Goal: Check status: Check status

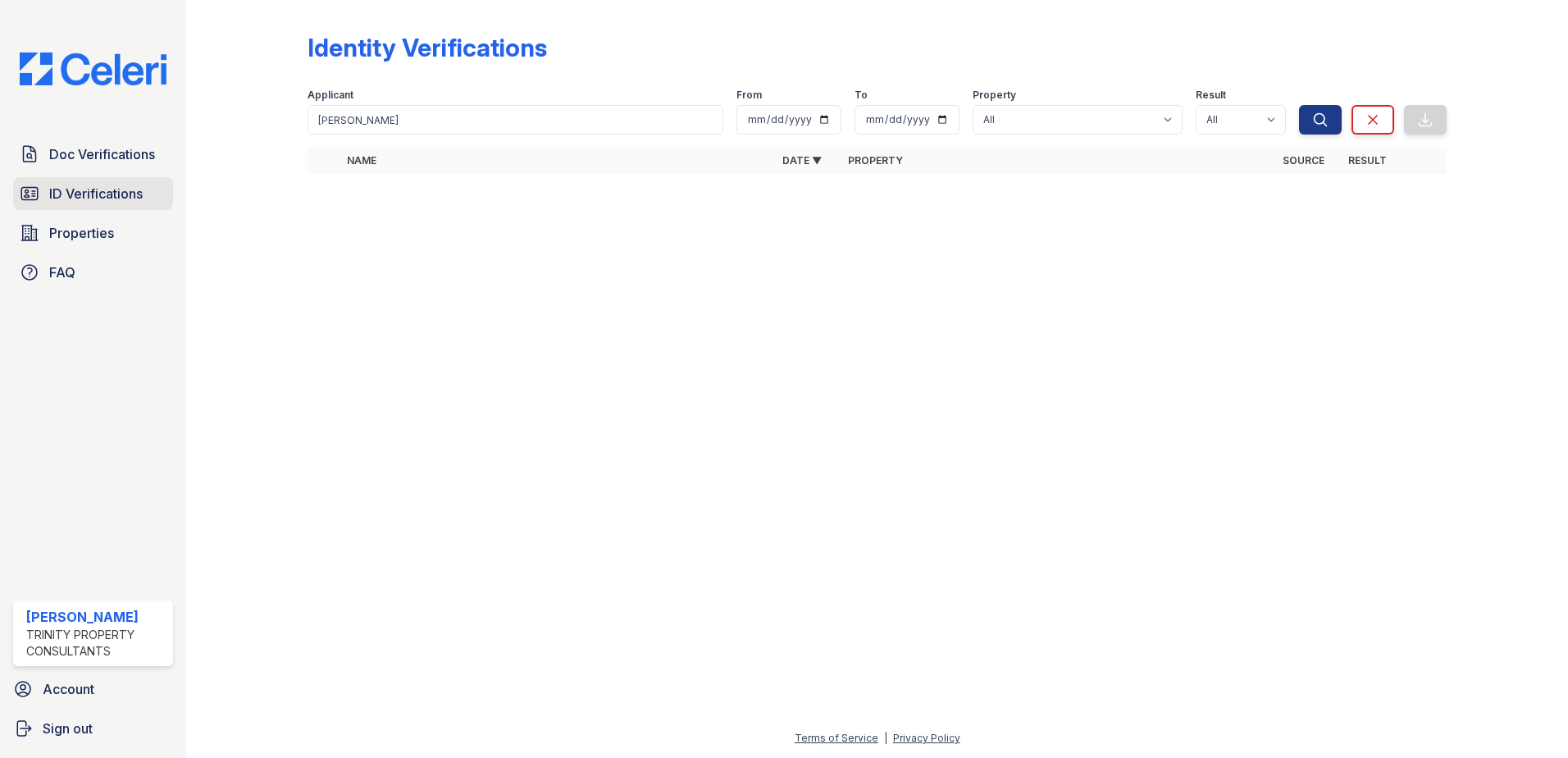
click at [117, 193] on span "ID Verifications" at bounding box center [96, 193] width 93 height 20
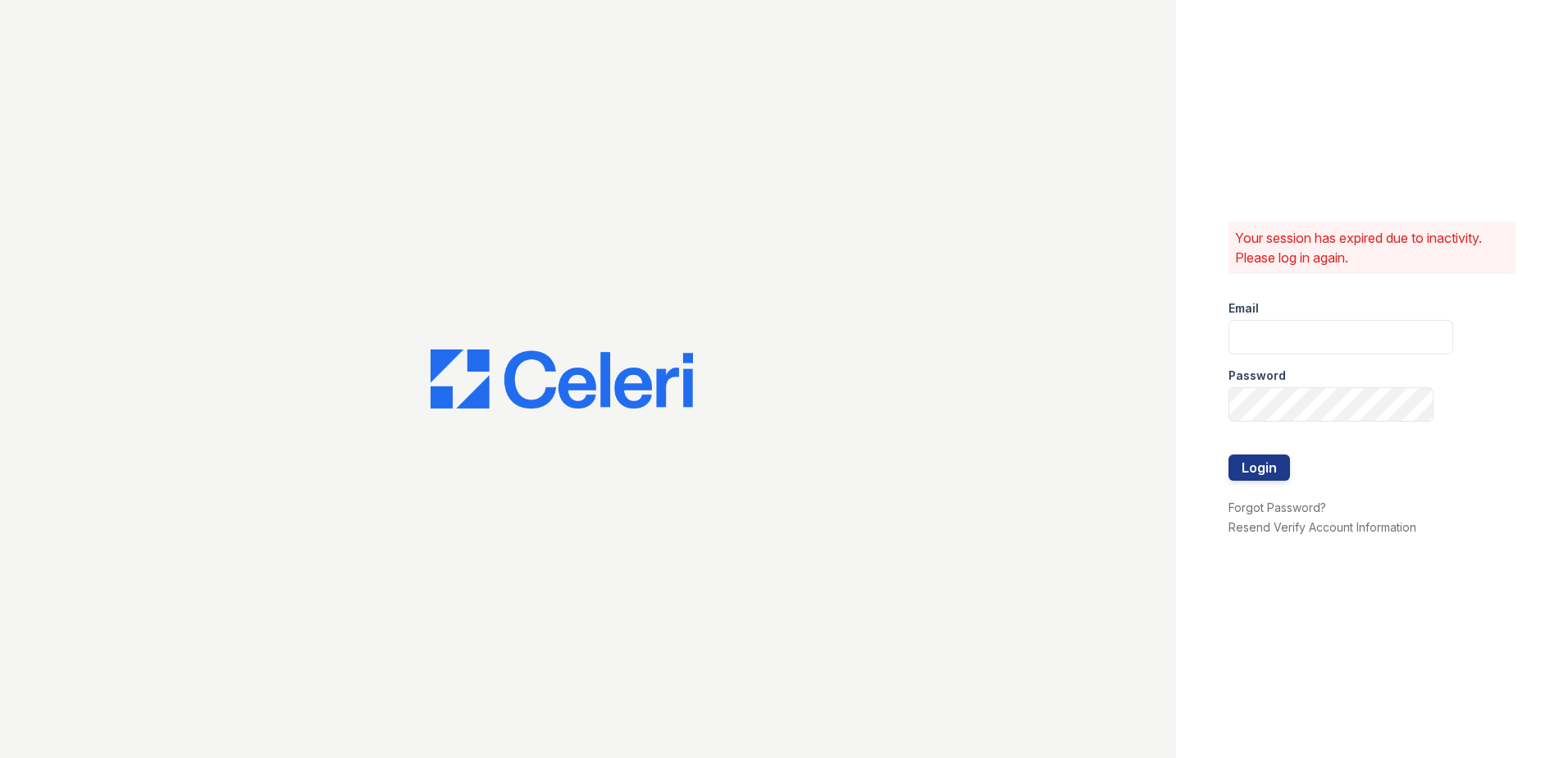
type input "sclarke@trinity-pm.com"
click at [1270, 472] on button "Login" at bounding box center [1259, 467] width 62 height 26
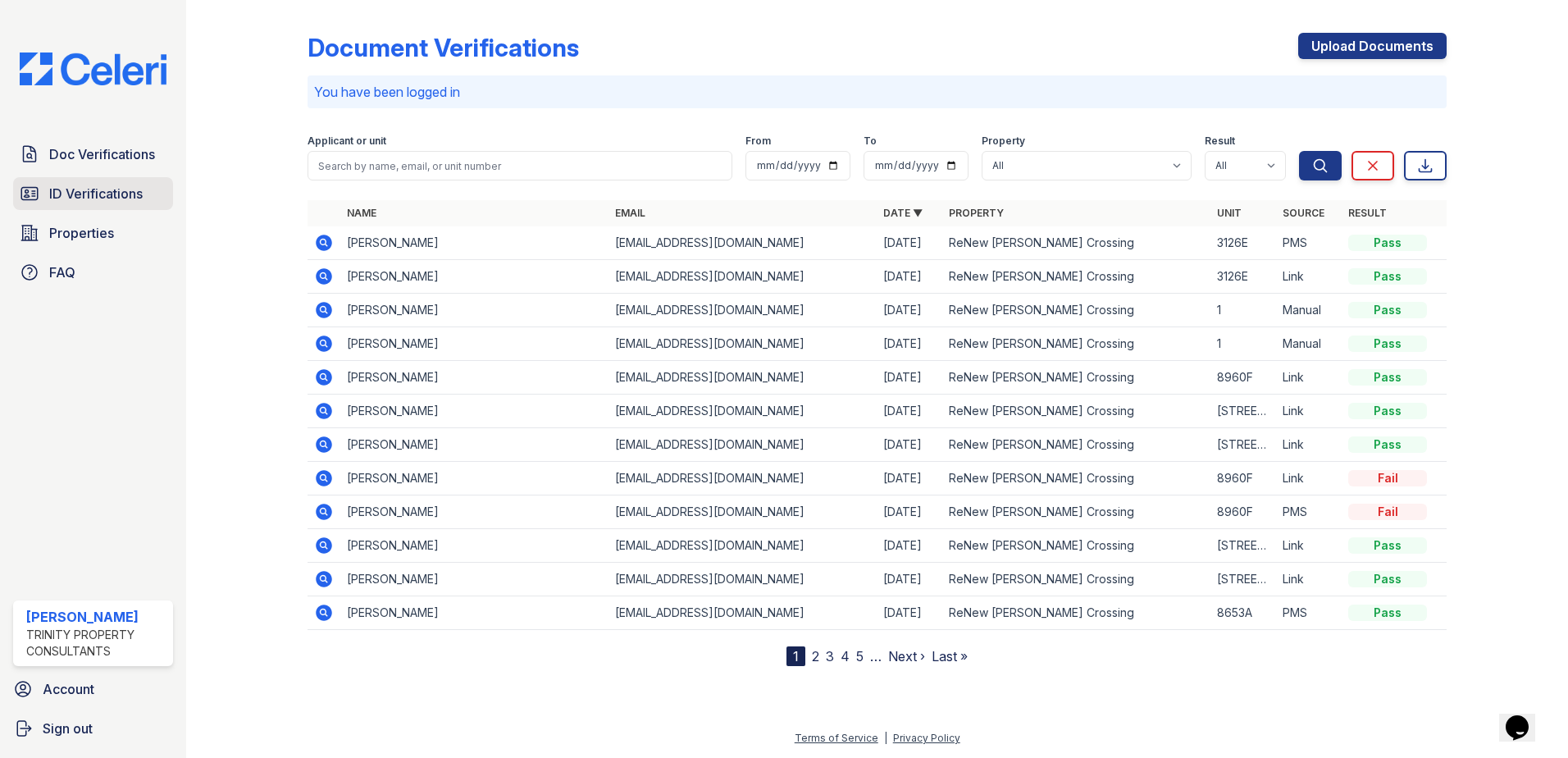
click at [97, 187] on span "ID Verifications" at bounding box center [96, 193] width 93 height 20
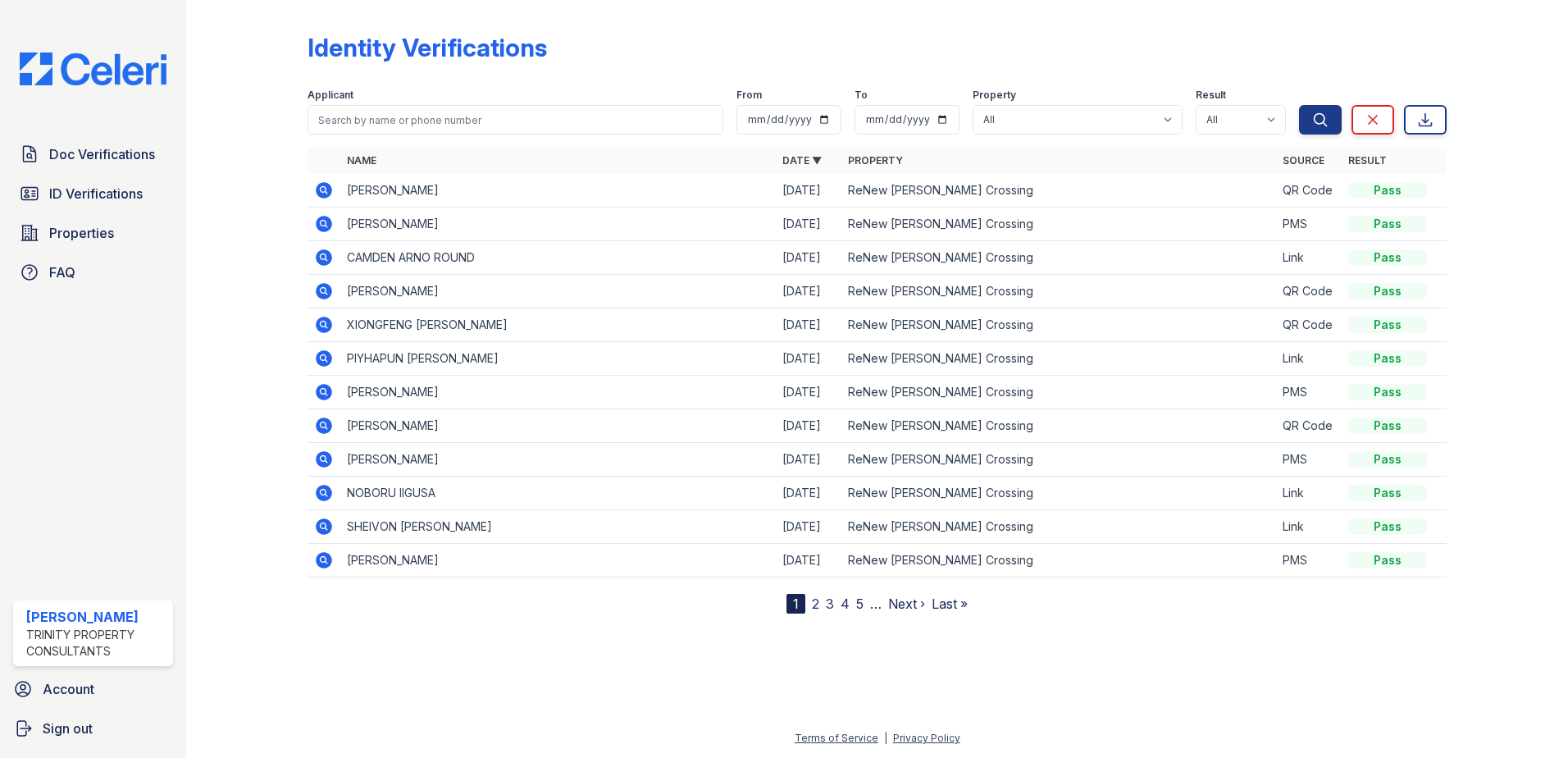
click at [326, 184] on icon at bounding box center [324, 190] width 17 height 17
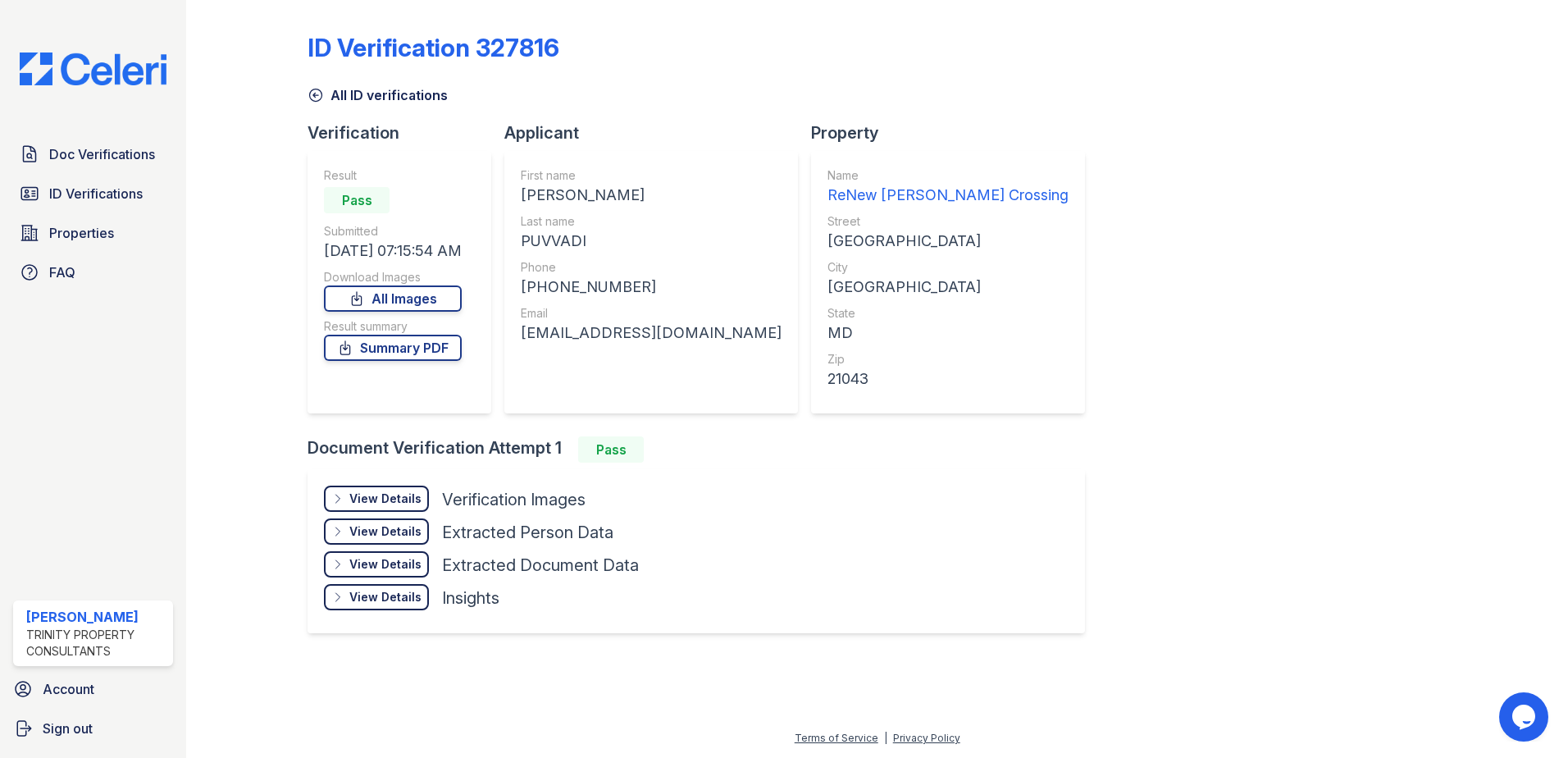
click at [413, 500] on div "View Details" at bounding box center [385, 499] width 72 height 17
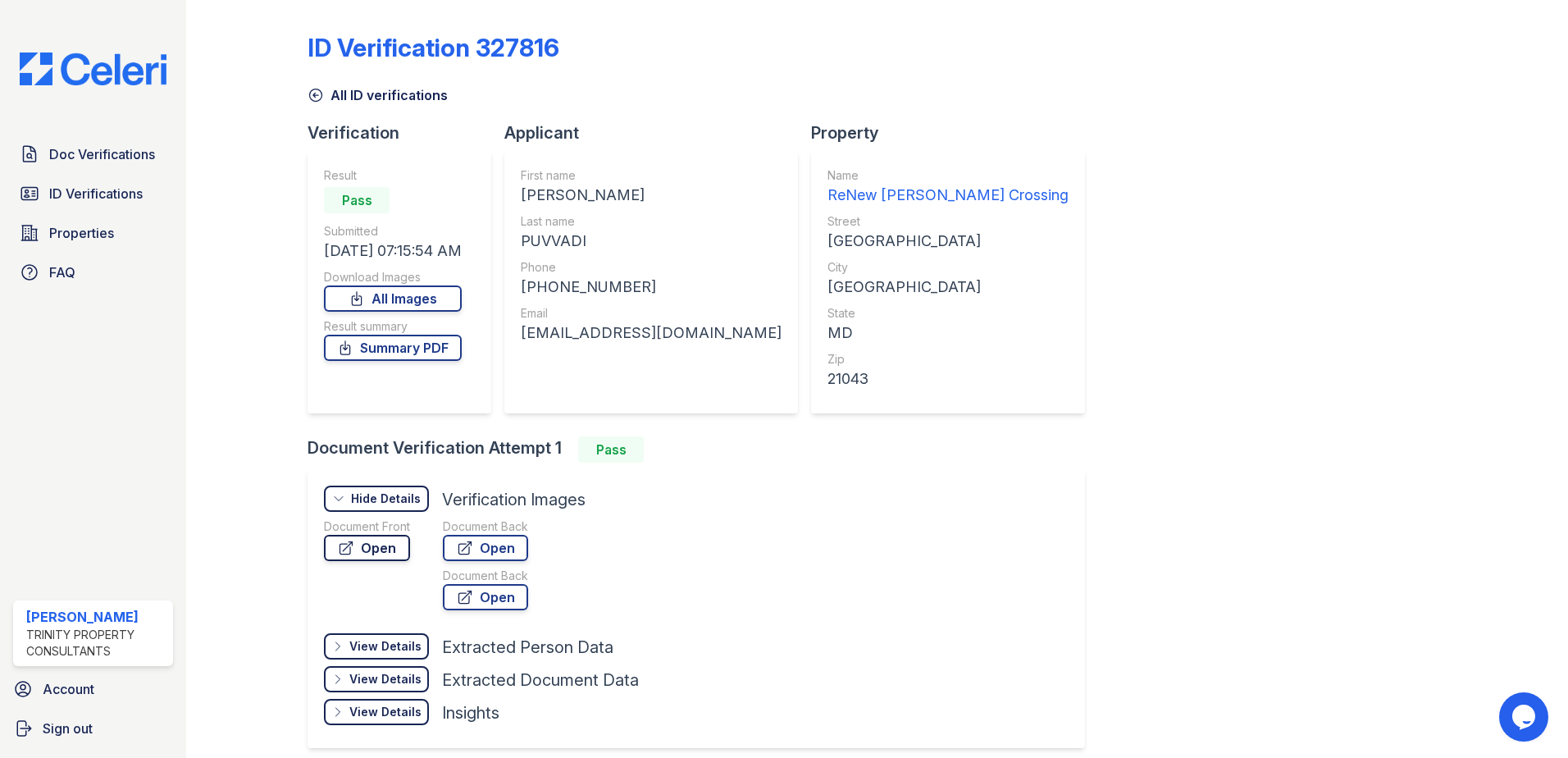
click at [385, 542] on link "Open" at bounding box center [366, 548] width 86 height 26
